Goal: Task Accomplishment & Management: Use online tool/utility

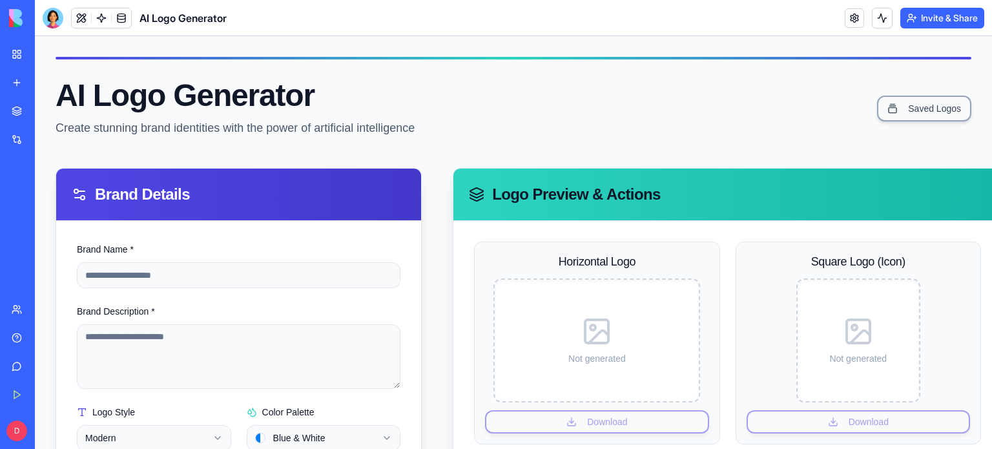
click at [52, 14] on div at bounding box center [53, 18] width 21 height 21
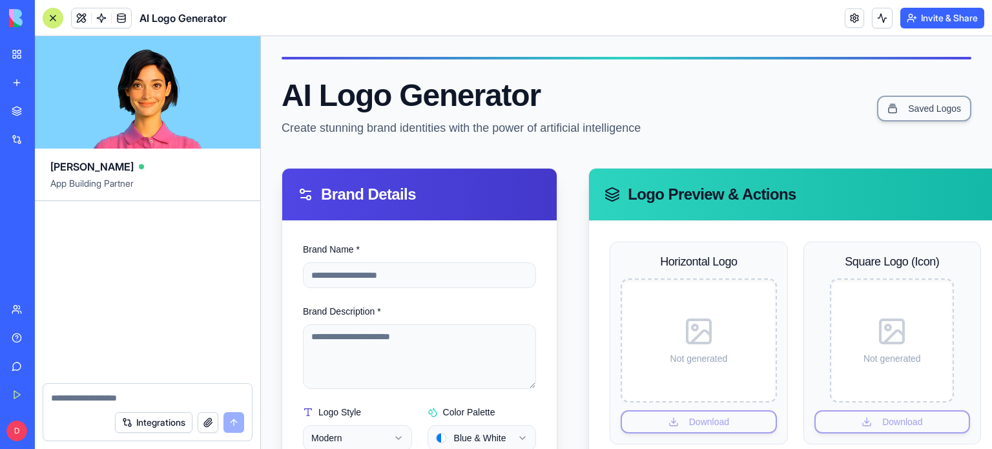
click at [26, 17] on img at bounding box center [49, 18] width 80 height 18
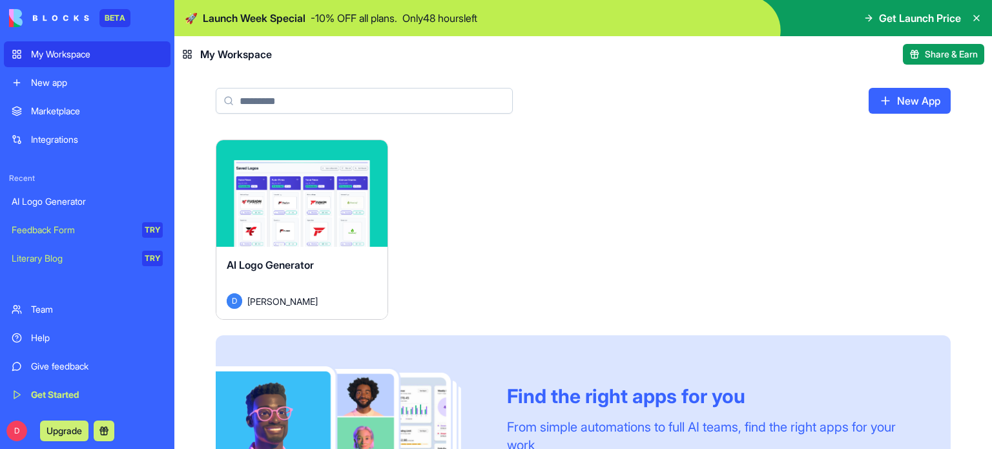
click at [67, 136] on div "Integrations" at bounding box center [97, 139] width 132 height 13
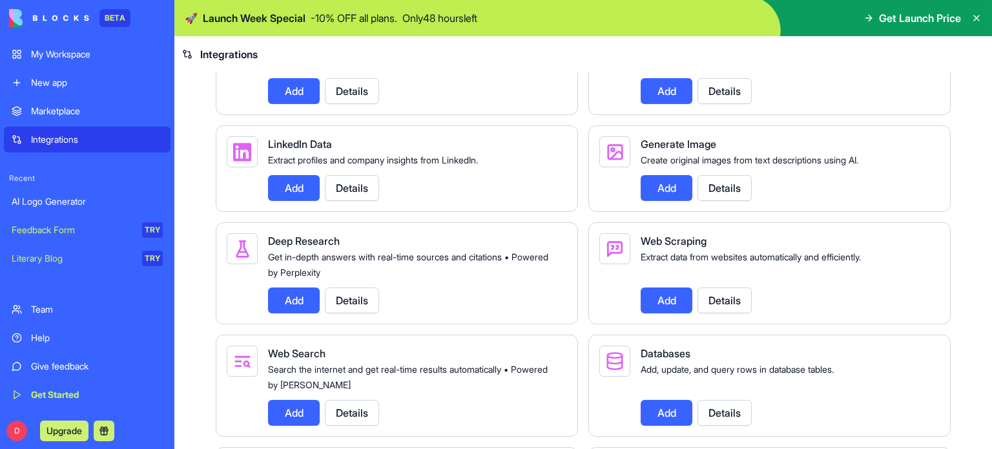
scroll to position [1271, 0]
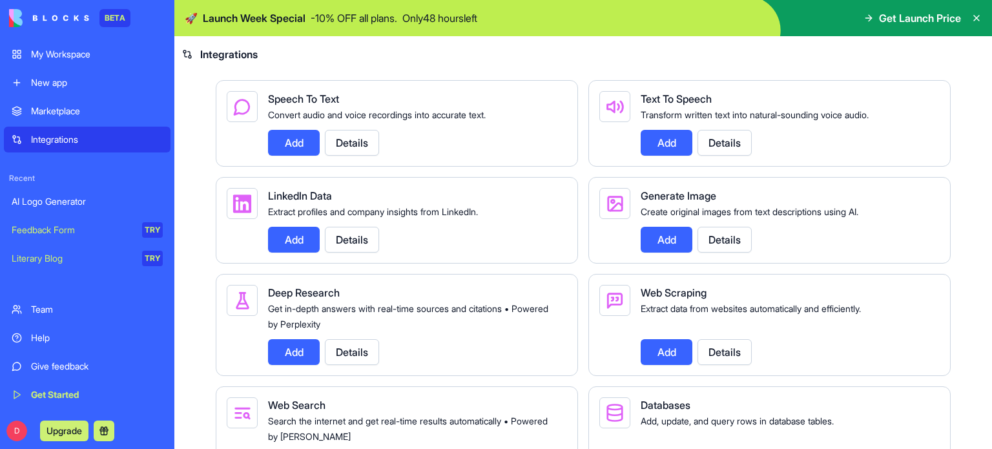
click at [290, 156] on button "Add" at bounding box center [294, 143] width 52 height 26
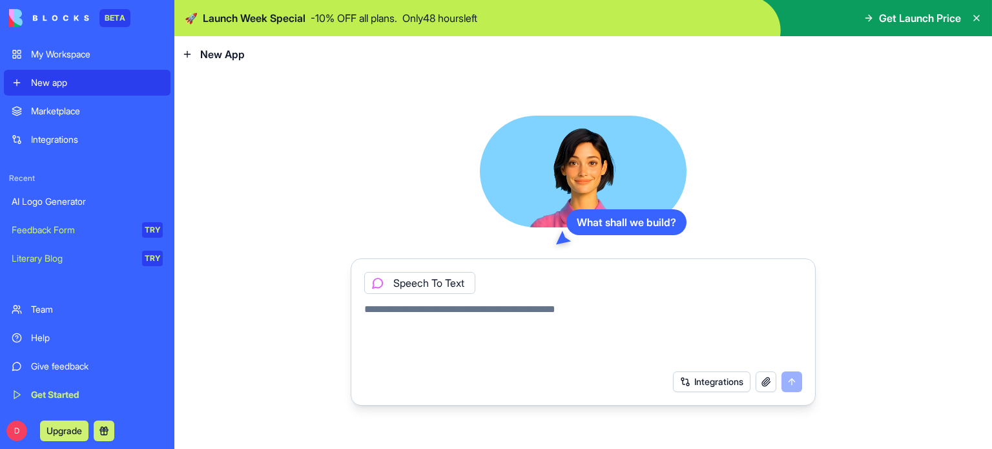
drag, startPoint x: 379, startPoint y: 313, endPoint x: 656, endPoint y: 317, distance: 277.8
click at [656, 317] on textarea at bounding box center [583, 333] width 438 height 62
click at [59, 45] on link "My Workspace" at bounding box center [87, 54] width 167 height 26
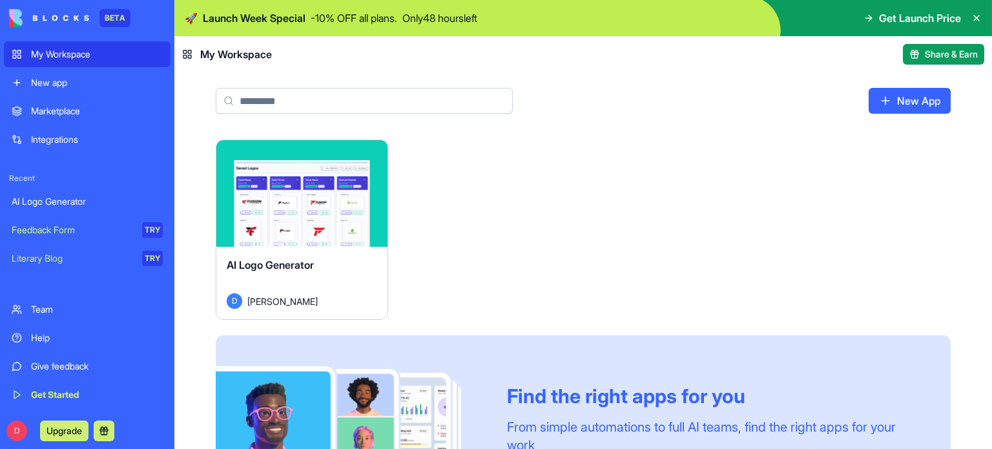
click at [907, 97] on link "New App" at bounding box center [910, 101] width 82 height 26
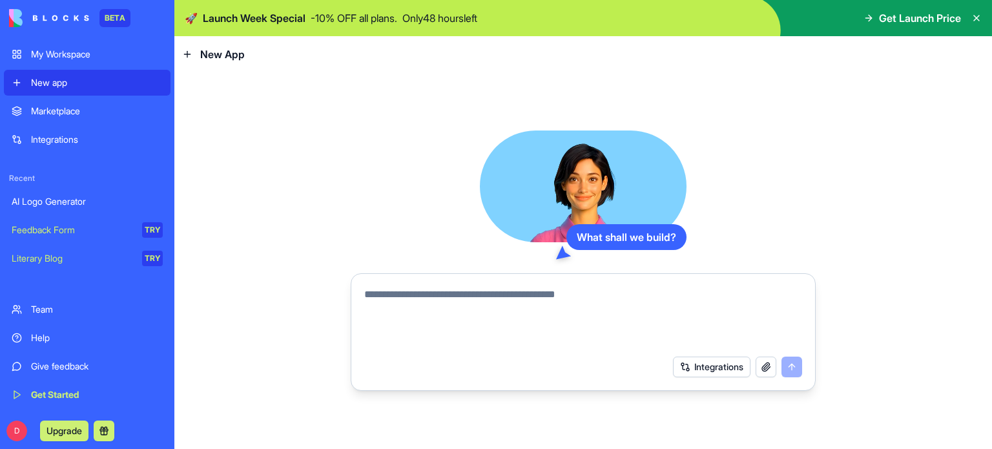
click at [59, 103] on link "Marketplace" at bounding box center [87, 111] width 167 height 26
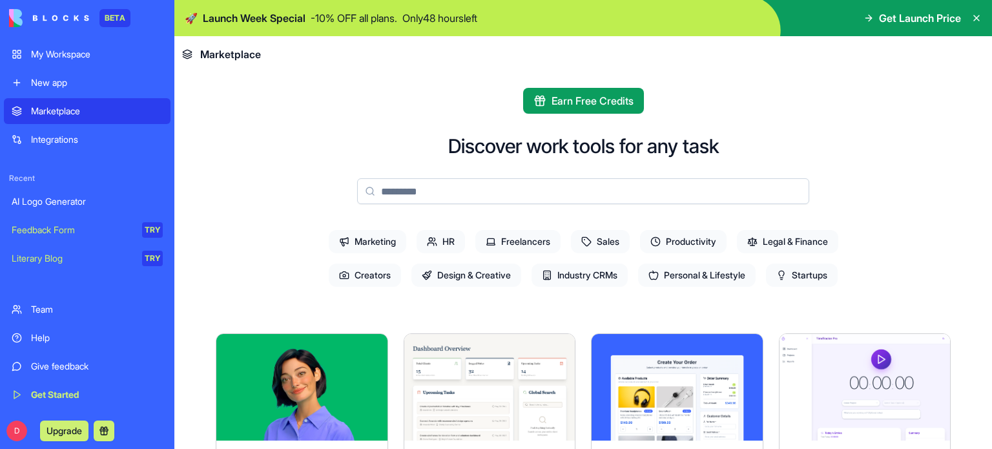
click at [68, 133] on div "Integrations" at bounding box center [97, 139] width 132 height 13
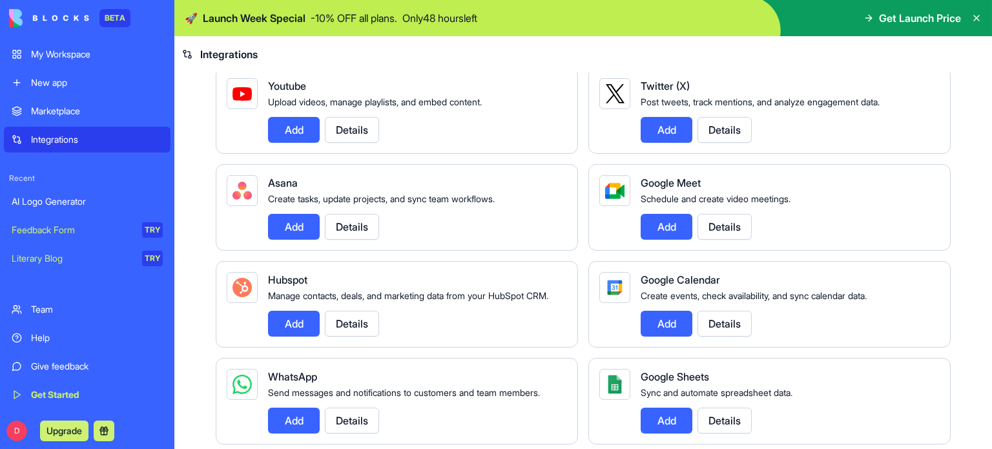
scroll to position [904, 0]
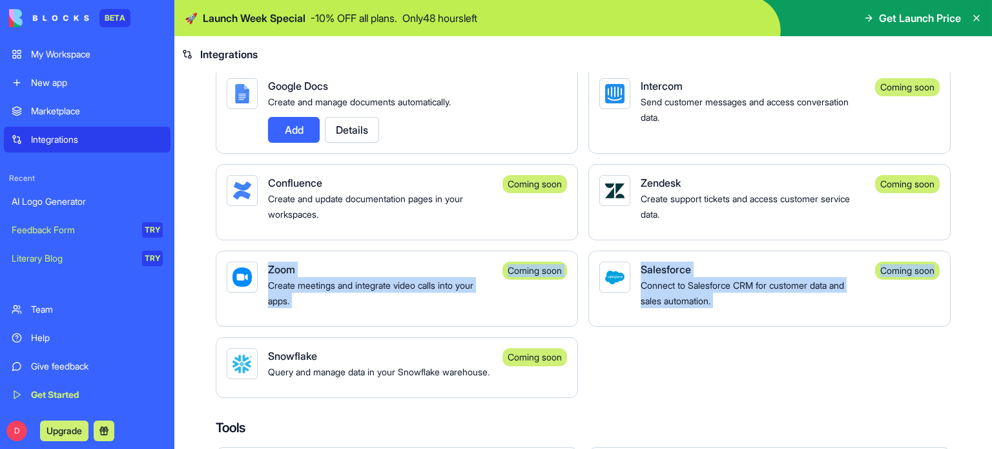
drag, startPoint x: 980, startPoint y: 278, endPoint x: 987, endPoint y: 297, distance: 19.4
click at [984, 329] on main "Integrations Manage your connected services and discover new integrations Integ…" at bounding box center [583, 260] width 818 height 377
click at [976, 286] on div "Integrations Manage your connected services and discover new integrations Integ…" at bounding box center [583, 165] width 818 height 1994
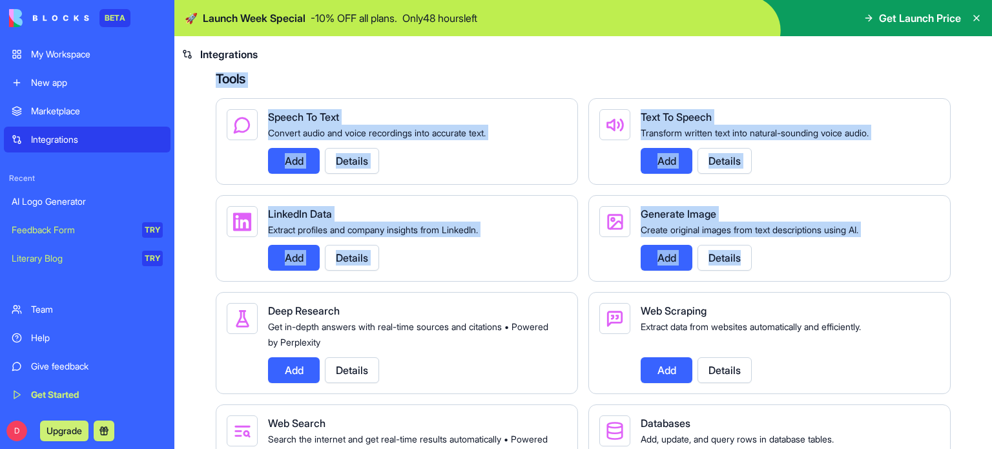
scroll to position [1259, 0]
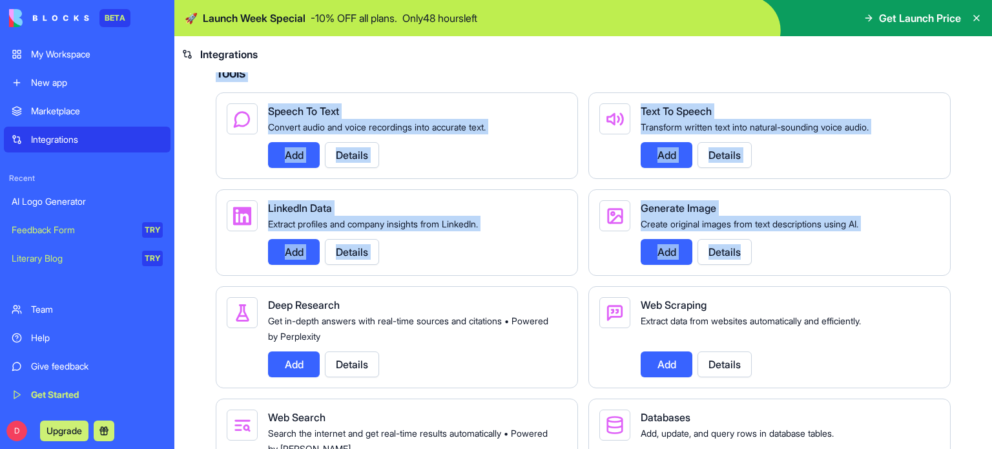
drag, startPoint x: 992, startPoint y: 273, endPoint x: 969, endPoint y: 335, distance: 65.4
click at [969, 335] on main "Integrations Manage your connected services and discover new integrations Integ…" at bounding box center [583, 260] width 818 height 377
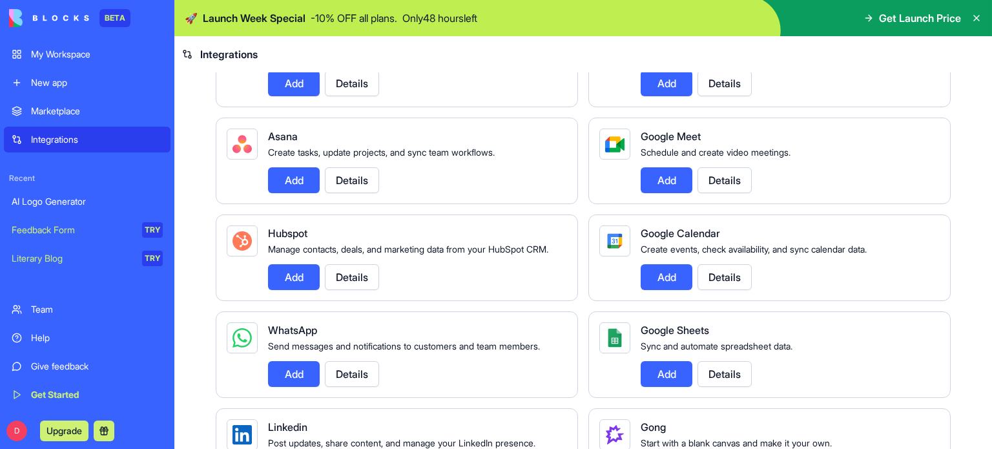
scroll to position [0, 0]
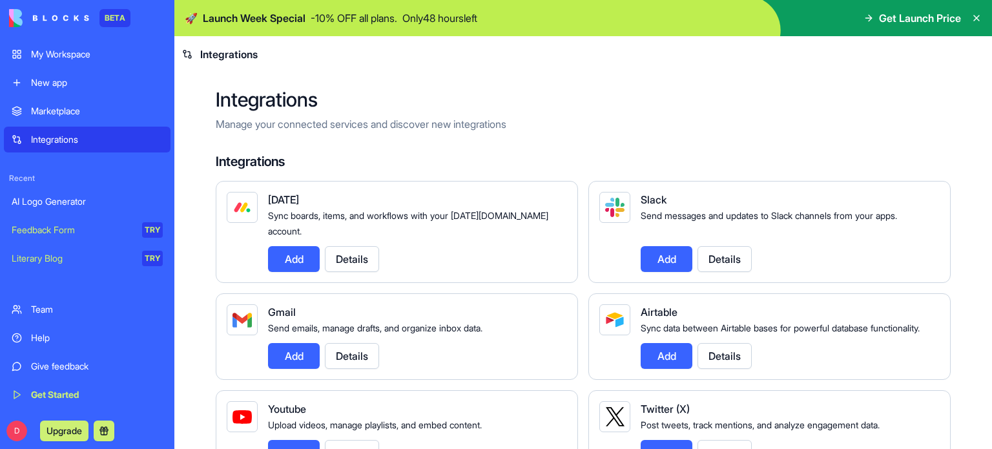
click at [979, 22] on icon at bounding box center [977, 18] width 10 height 10
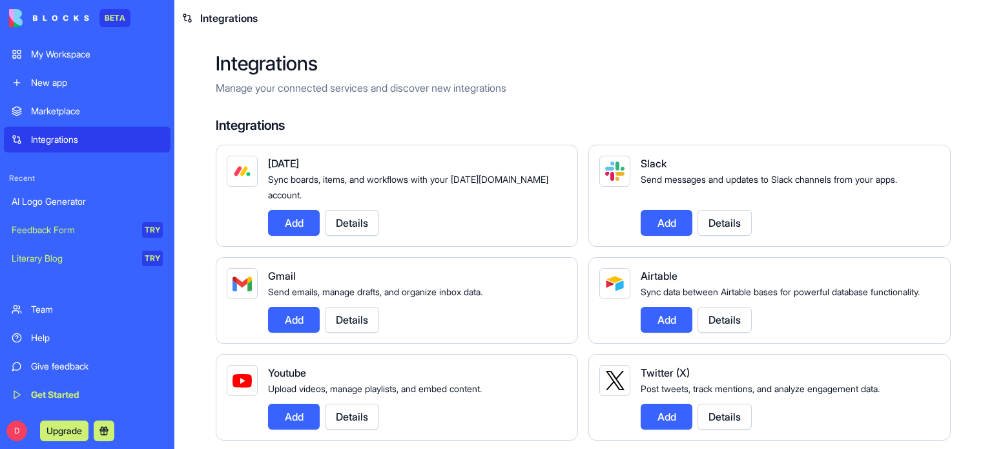
click at [62, 433] on button "Upgrade" at bounding box center [64, 431] width 48 height 21
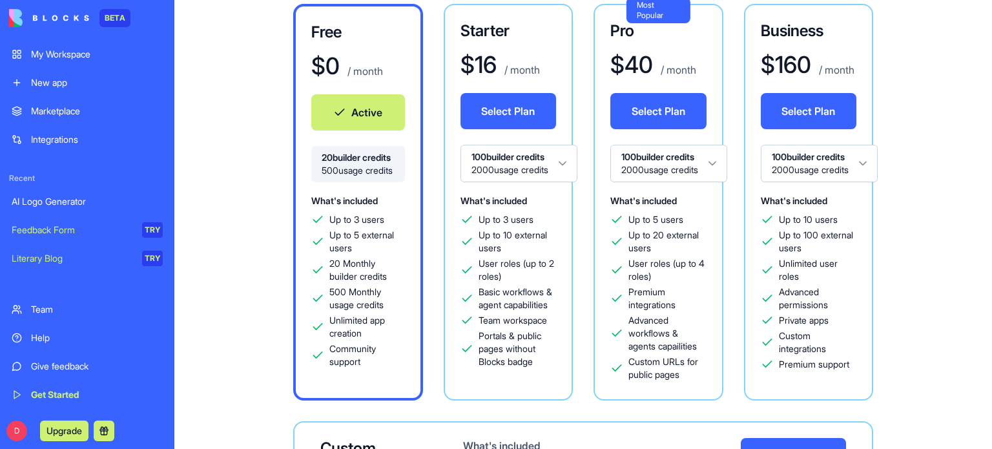
scroll to position [329, 0]
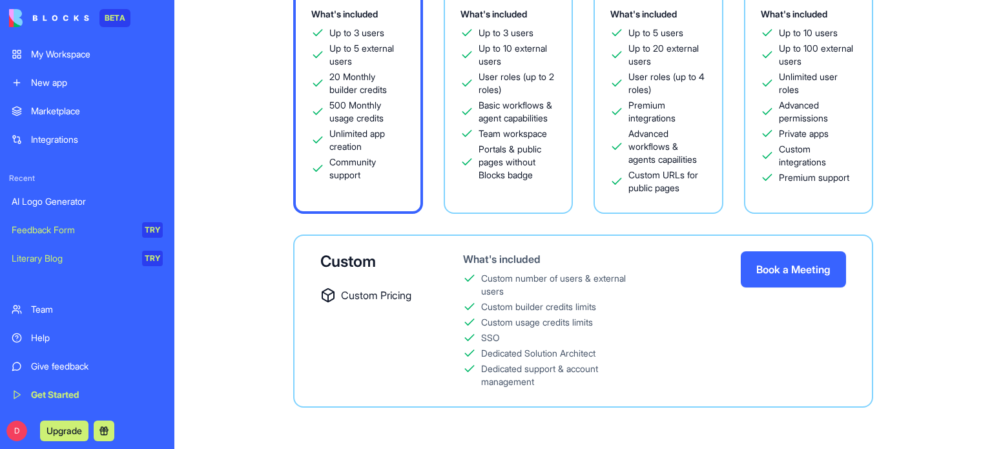
click at [47, 318] on link "Team" at bounding box center [87, 310] width 167 height 26
